Goal: Book appointment/travel/reservation

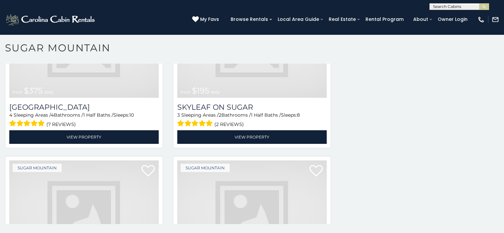
scroll to position [341, 0]
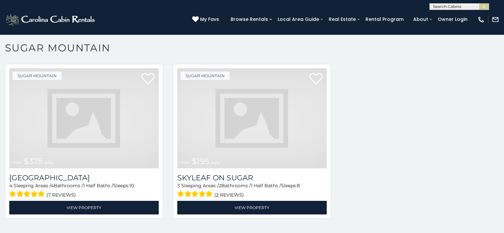
click at [240, 138] on img at bounding box center [252, 118] width 150 height 100
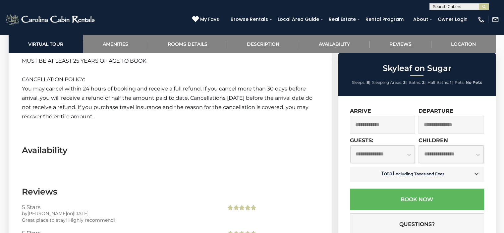
scroll to position [1476, 0]
